Goal: Use online tool/utility: Utilize a website feature to perform a specific function

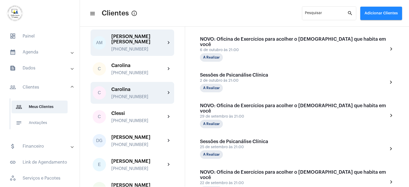
scroll to position [160, 0]
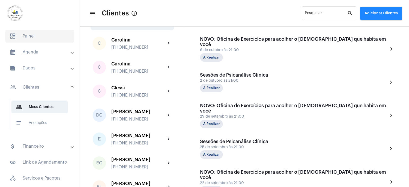
click at [30, 36] on span "dashboard Painel" at bounding box center [39, 36] width 69 height 13
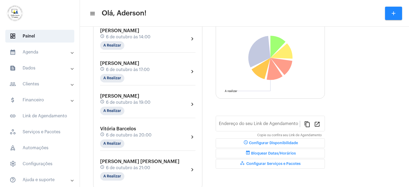
type input "[URL][DOMAIN_NAME][PERSON_NAME]"
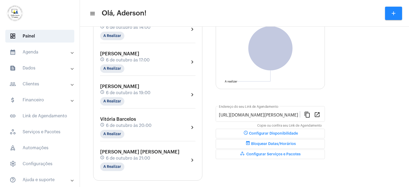
scroll to position [72, 0]
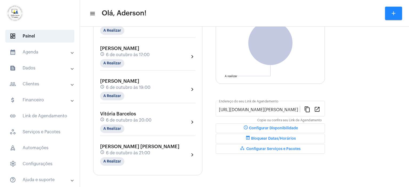
click at [116, 151] on span "6 de outubro às 21:00" at bounding box center [128, 153] width 44 height 5
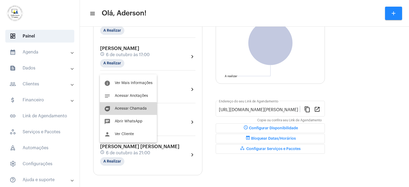
click at [127, 110] on span "Acessar Chamada" at bounding box center [131, 109] width 32 height 4
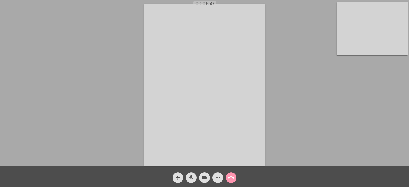
click at [219, 178] on mat-icon "more_horiz" at bounding box center [218, 178] width 6 height 6
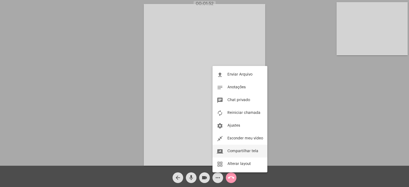
click at [235, 154] on button "screen_share Compartilhar tela" at bounding box center [240, 151] width 55 height 13
